Goal: Use online tool/utility: Utilize a website feature to perform a specific function

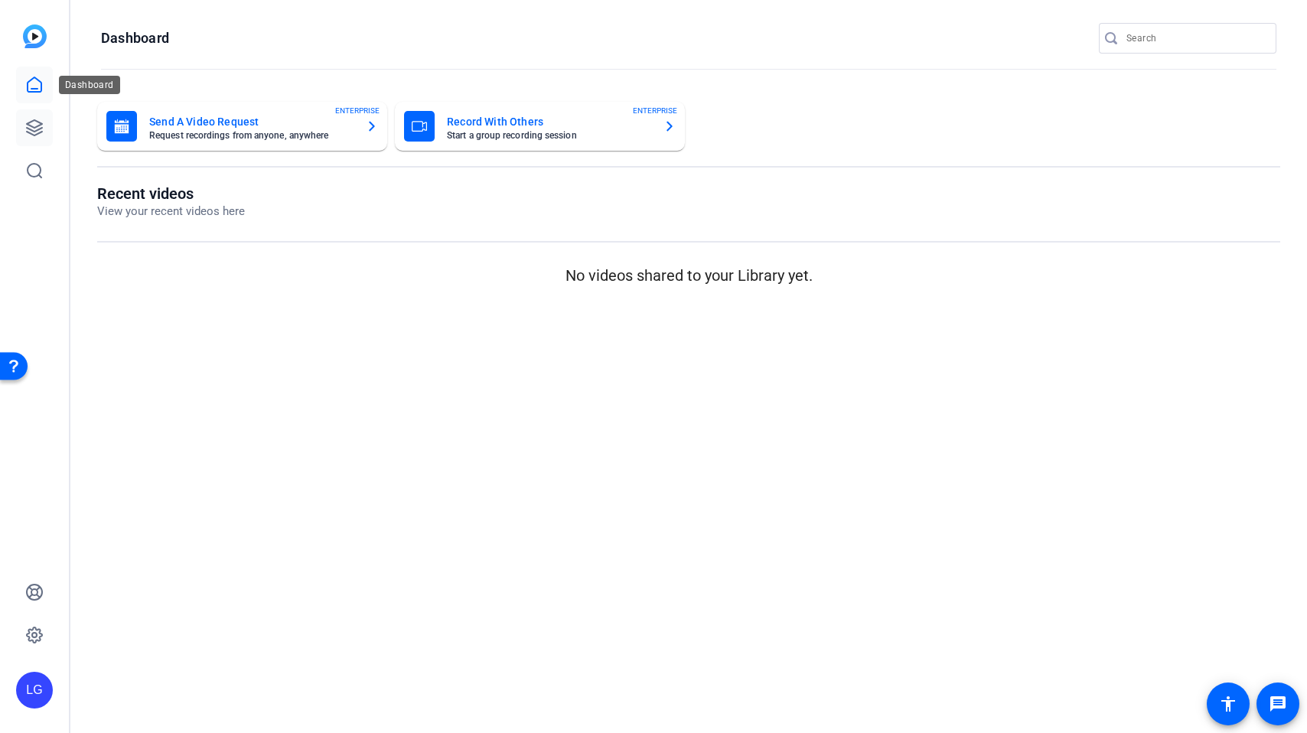
click at [41, 122] on icon at bounding box center [34, 128] width 18 height 18
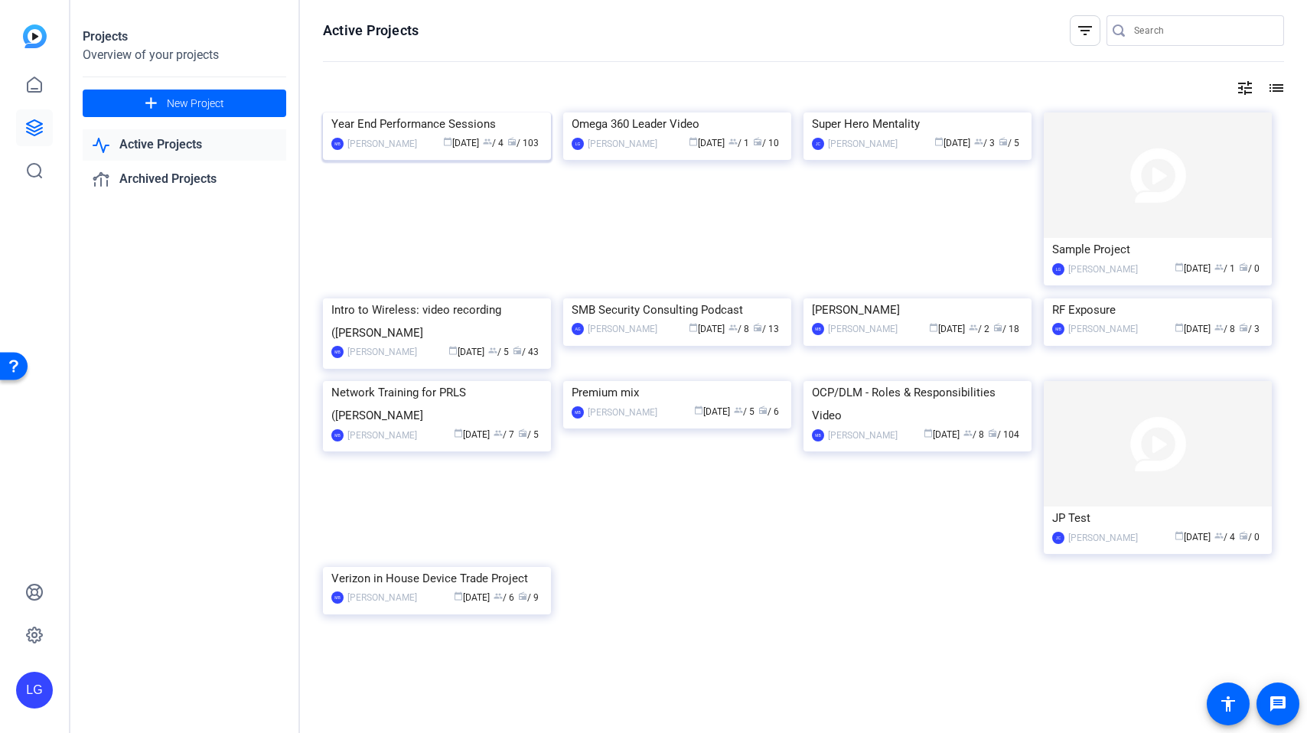
click at [443, 139] on span "calendar_today" at bounding box center [447, 141] width 9 height 9
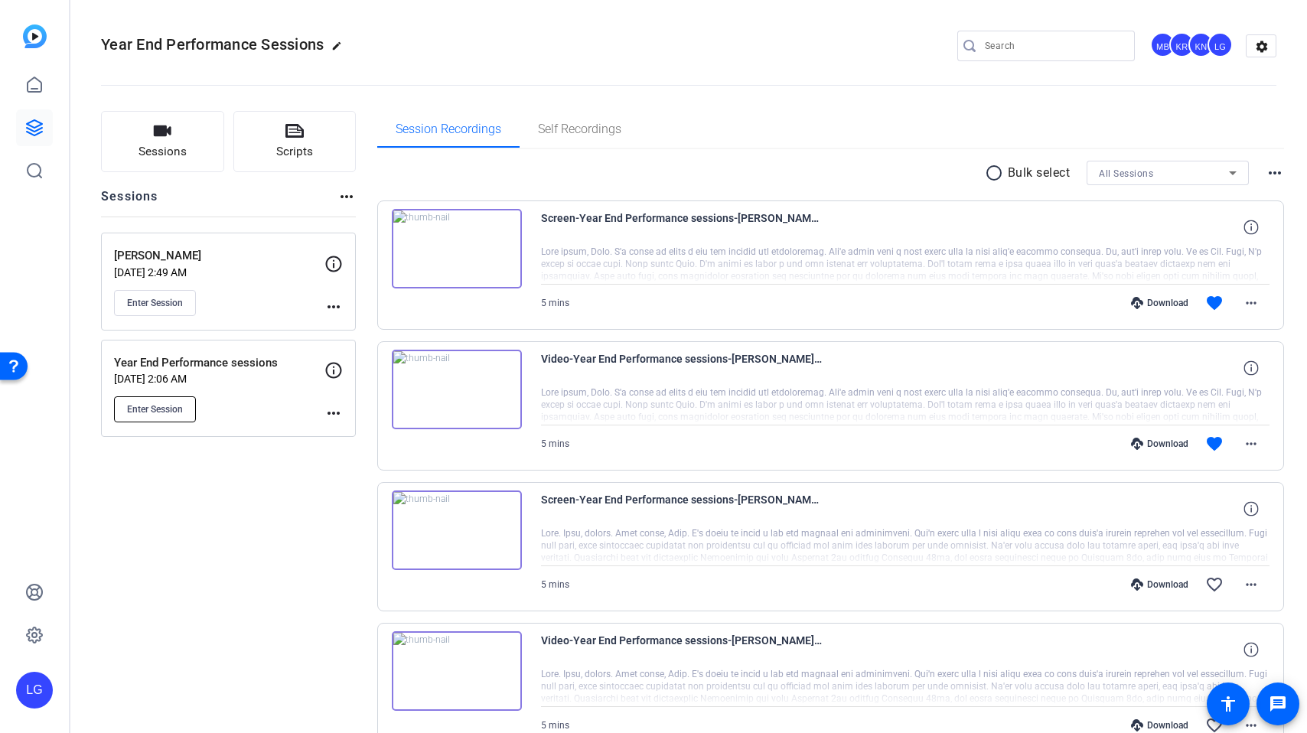
click at [172, 417] on button "Enter Session" at bounding box center [155, 409] width 82 height 26
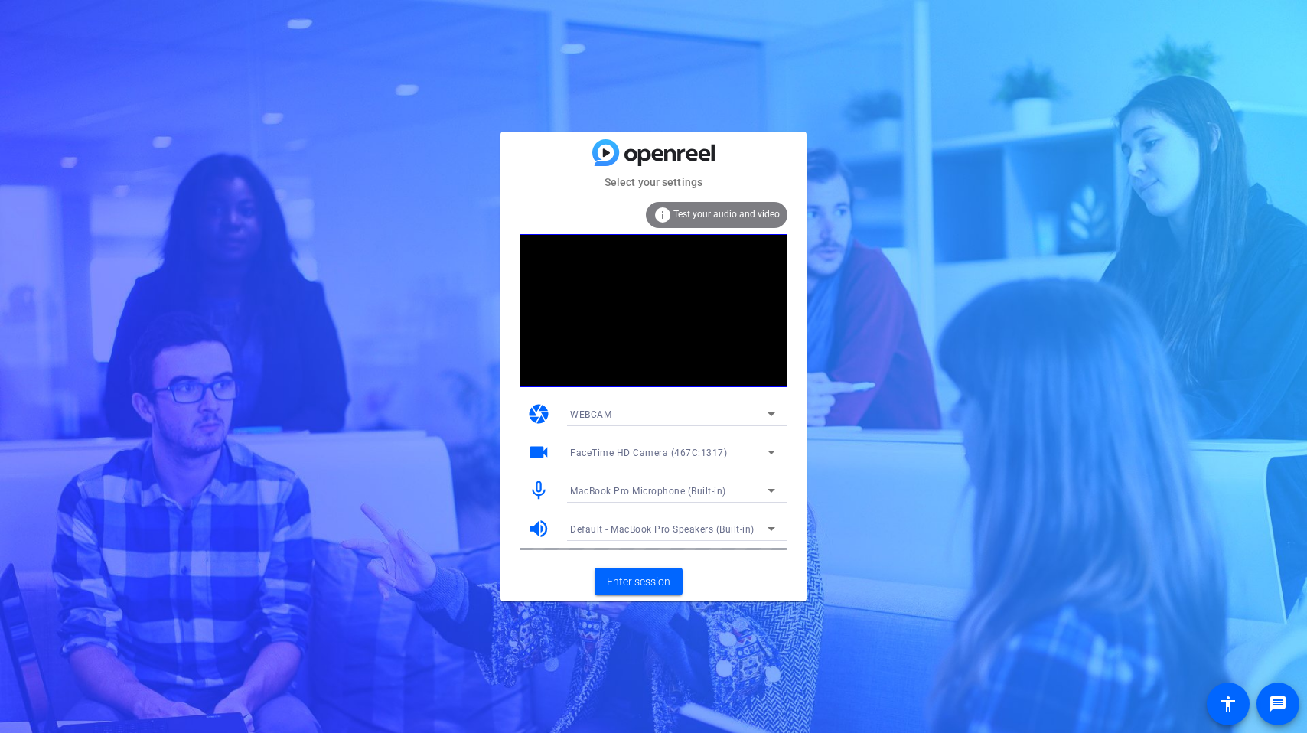
click at [747, 487] on div "MacBook Pro Microphone (Built-in)" at bounding box center [668, 490] width 197 height 19
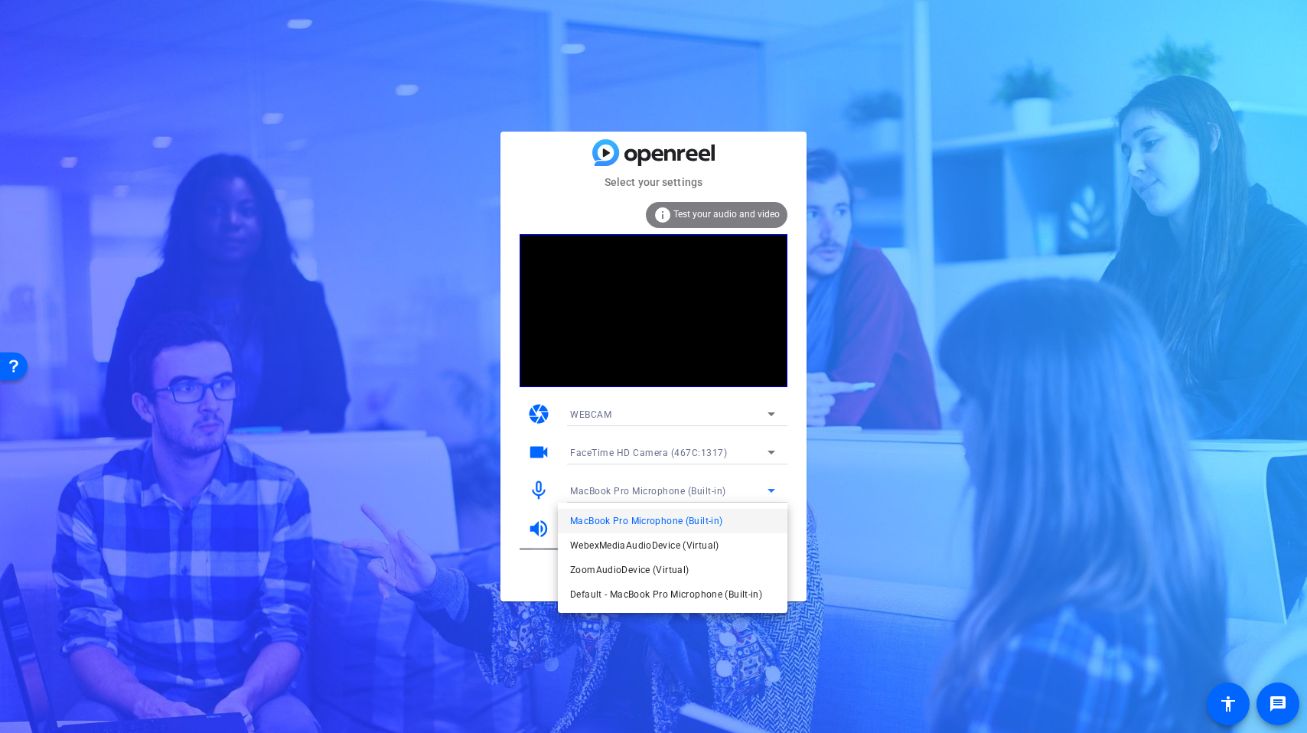
click at [533, 586] on div at bounding box center [653, 366] width 1307 height 733
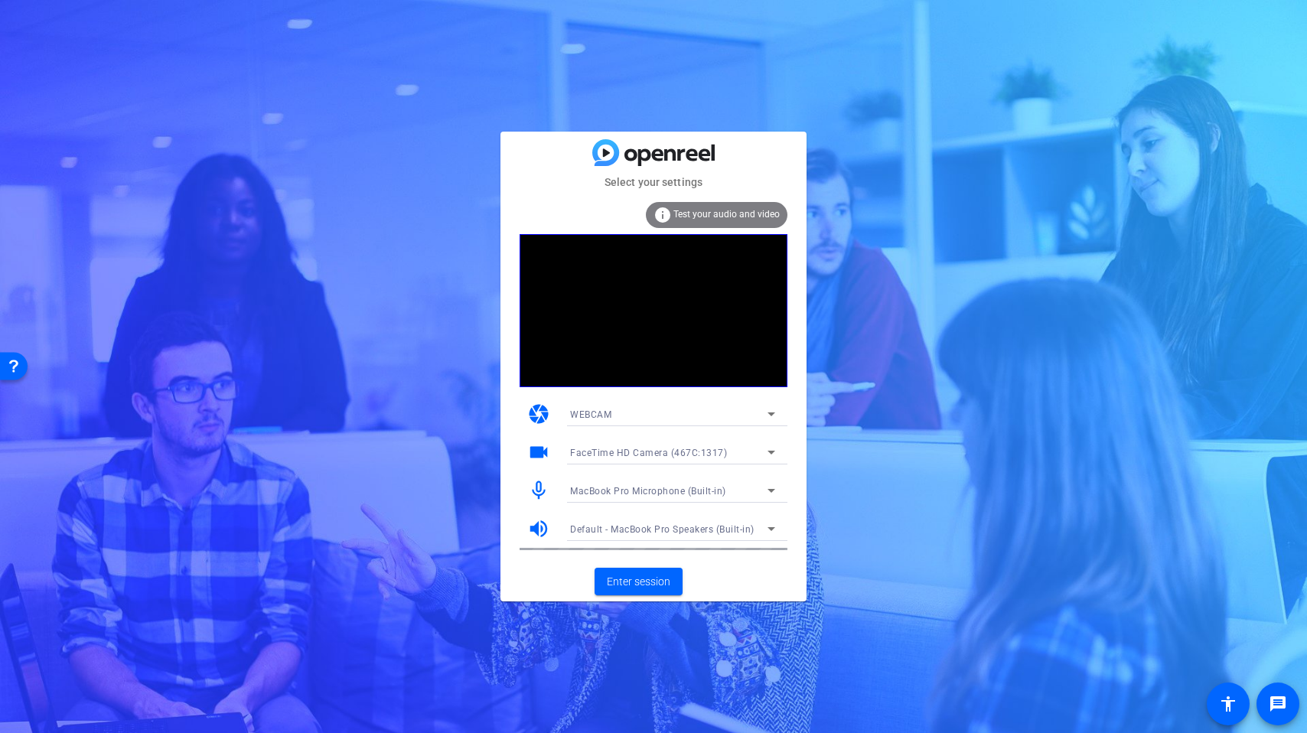
click at [537, 484] on mat-icon "mic_none" at bounding box center [538, 490] width 23 height 23
click at [662, 458] on div "FaceTime HD Camera (467C:1317)" at bounding box center [668, 452] width 197 height 19
click at [558, 571] on div at bounding box center [653, 366] width 1307 height 733
click at [681, 532] on span "Default - MacBook Pro Speakers (Built-in)" at bounding box center [662, 529] width 184 height 11
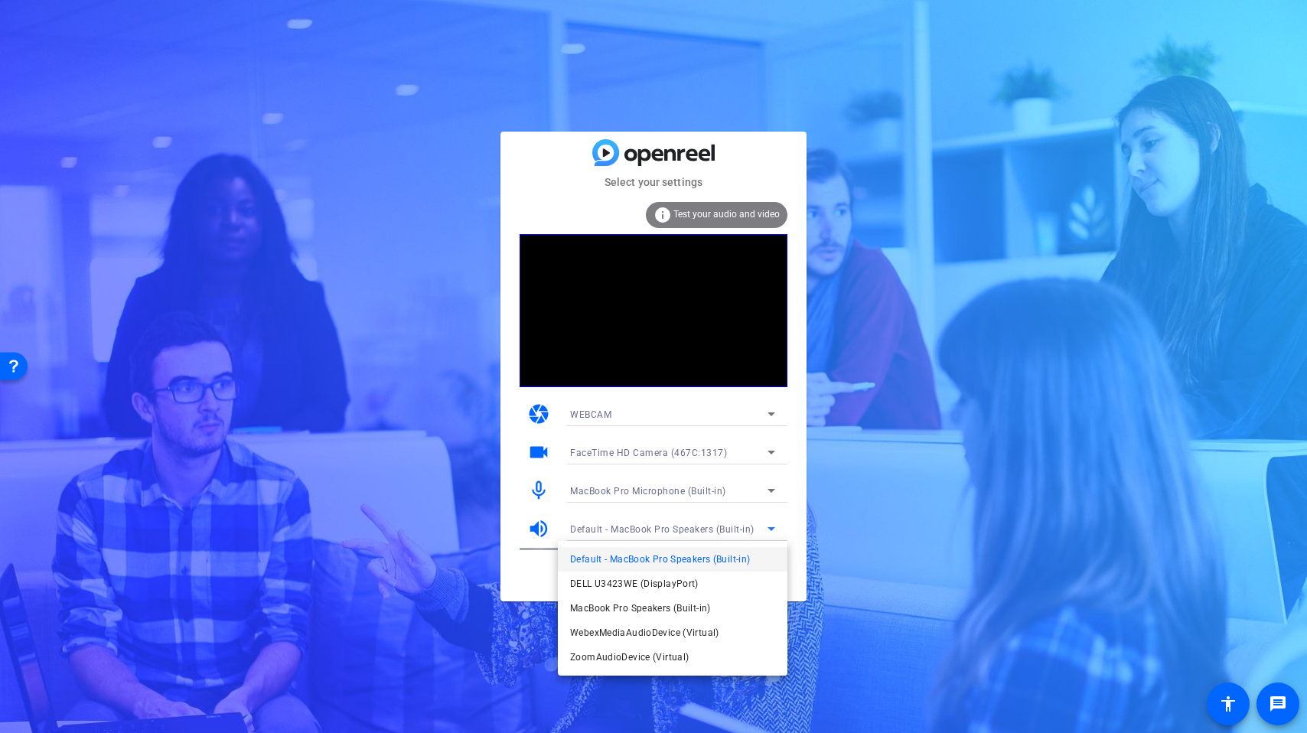
click at [613, 491] on div at bounding box center [653, 366] width 1307 height 733
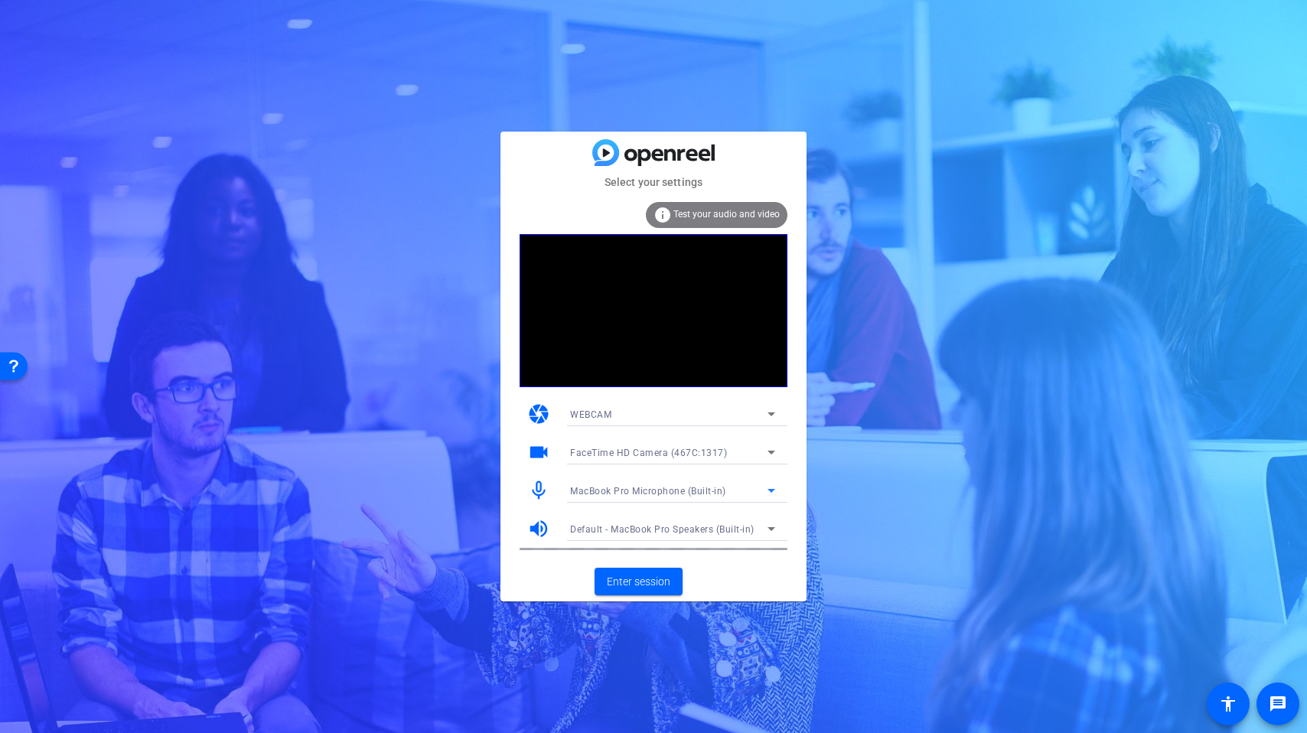
click at [614, 490] on span "MacBook Pro Microphone (Built-in)" at bounding box center [648, 491] width 156 height 11
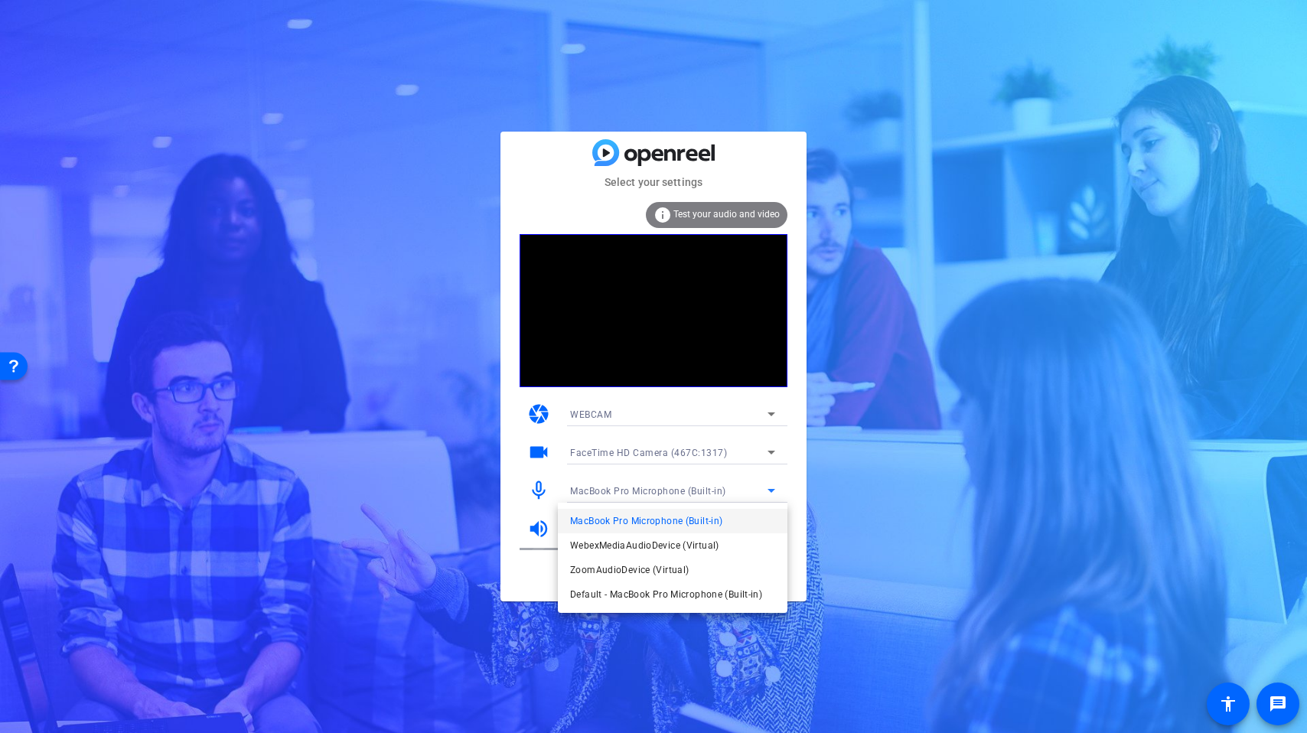
click at [522, 574] on div at bounding box center [653, 366] width 1307 height 733
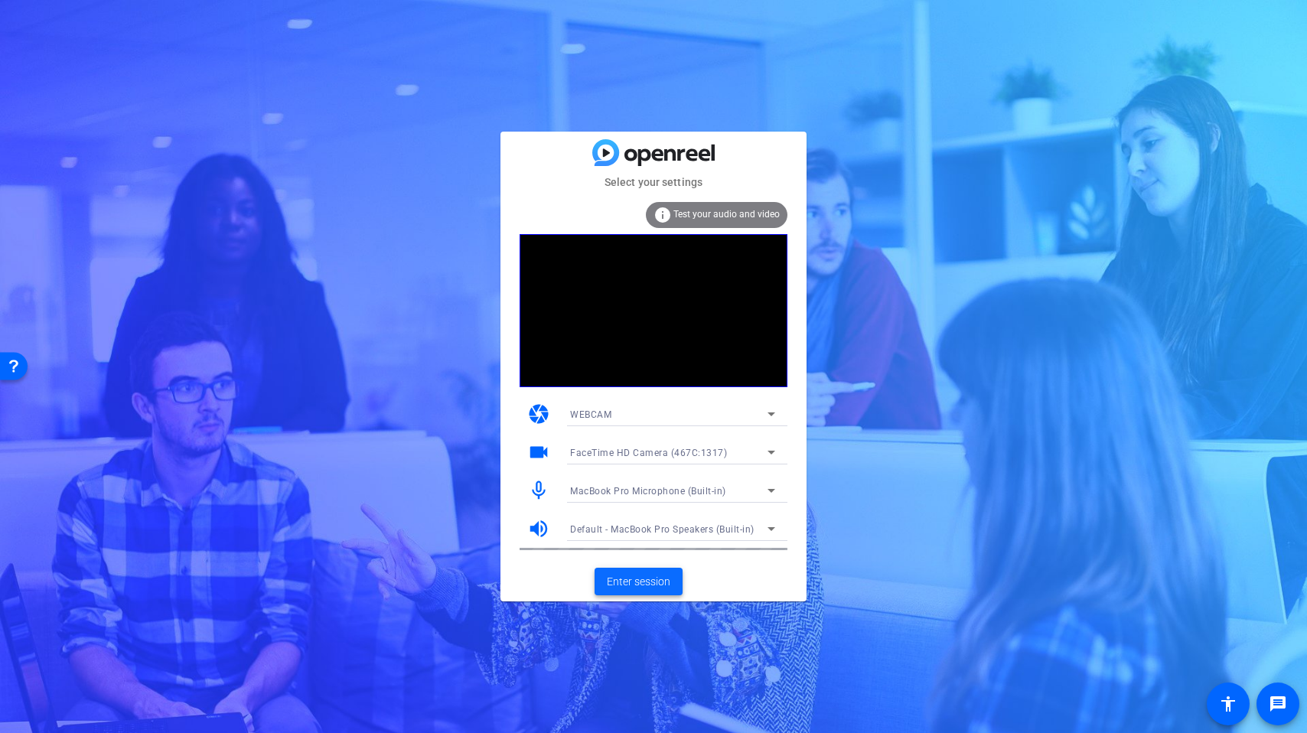
click at [653, 578] on span "Enter session" at bounding box center [638, 582] width 63 height 16
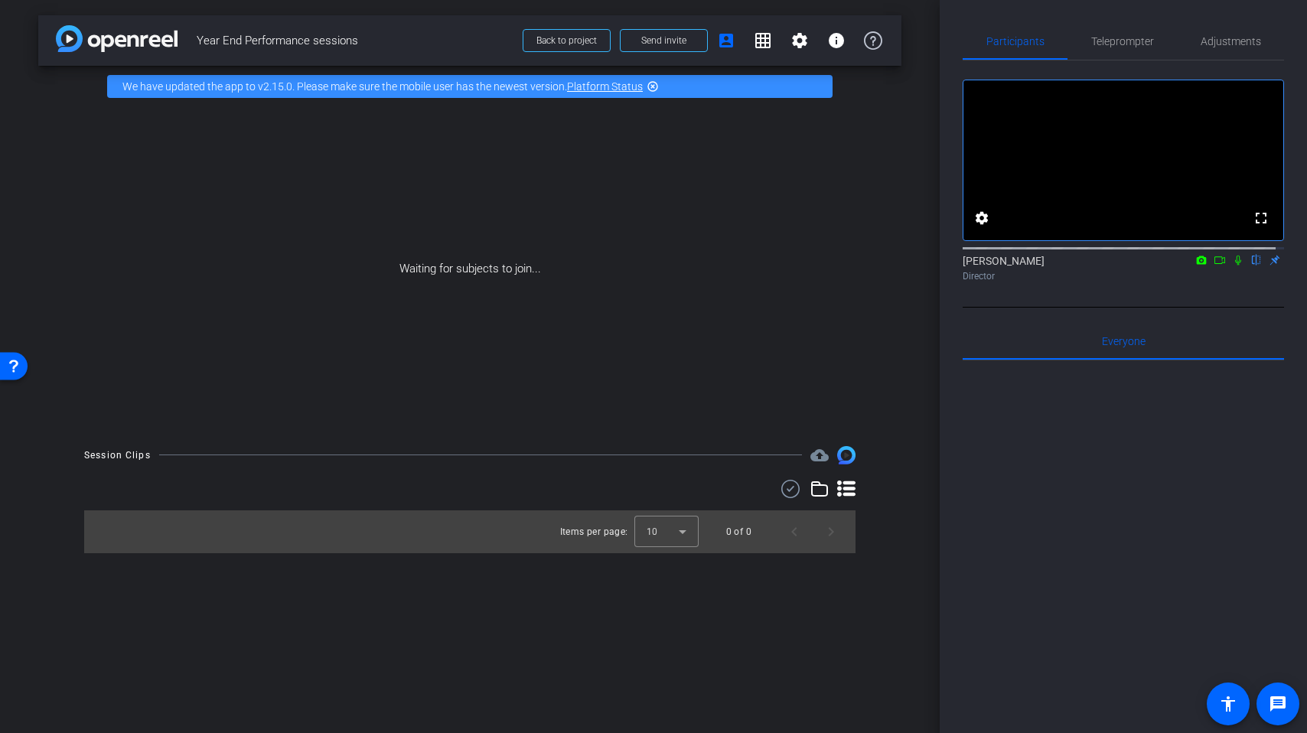
click at [1232, 265] on icon at bounding box center [1238, 260] width 12 height 11
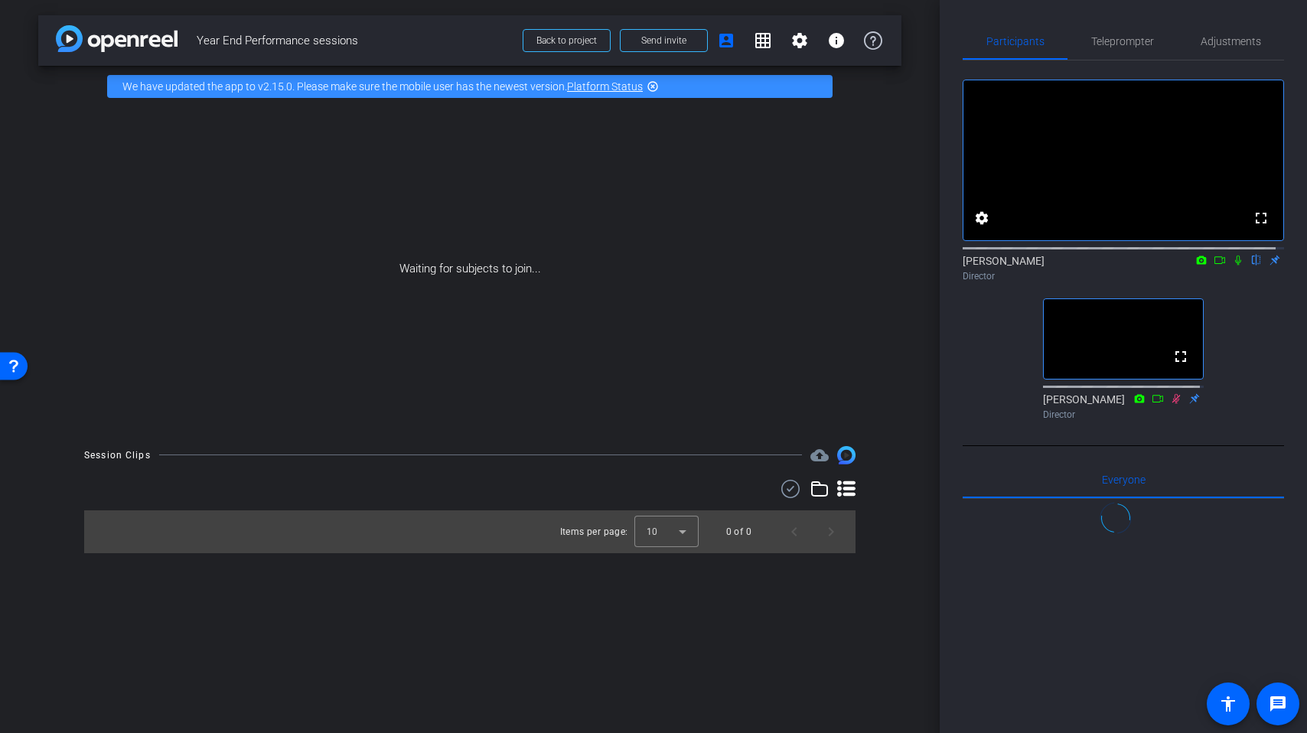
click at [1213, 265] on icon at bounding box center [1219, 260] width 12 height 11
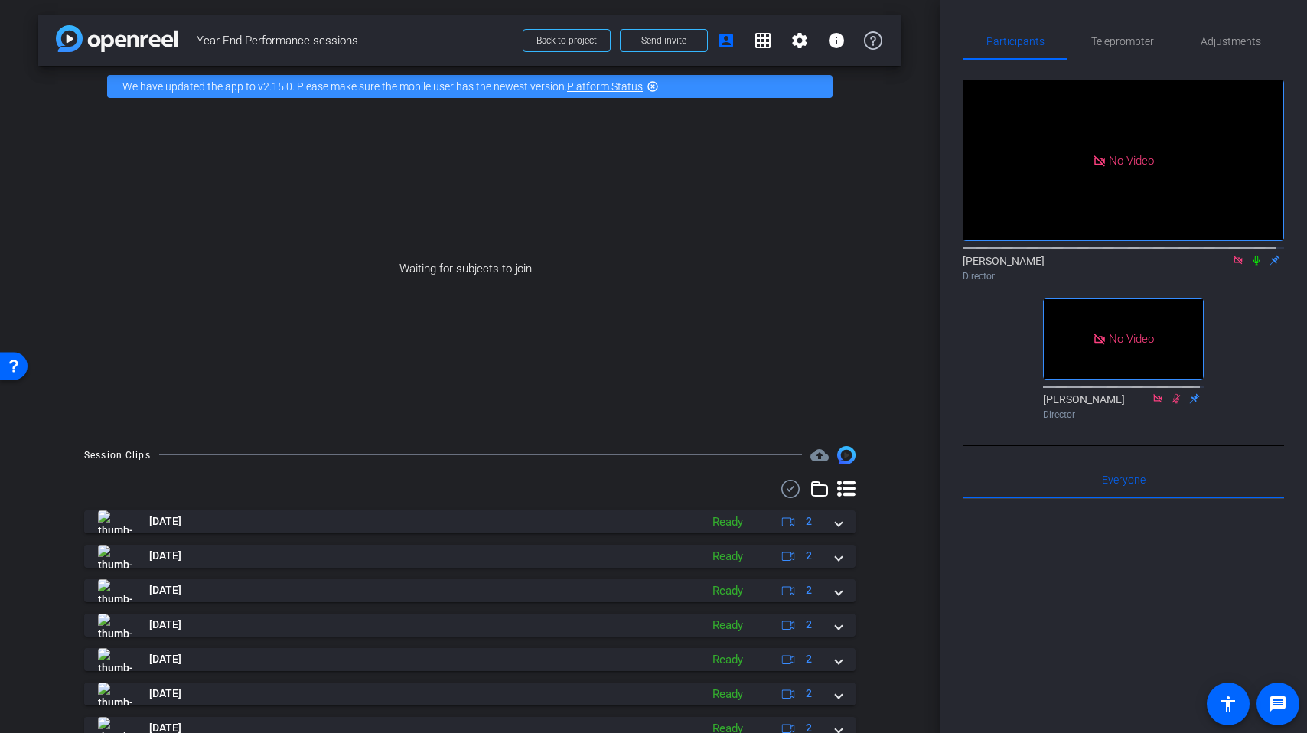
click at [1250, 265] on icon at bounding box center [1256, 260] width 12 height 11
